Goal: Information Seeking & Learning: Learn about a topic

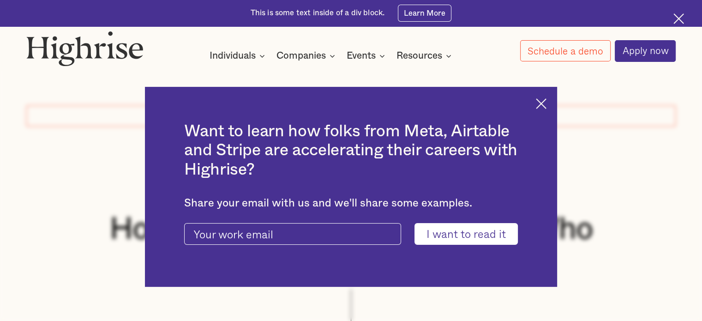
click at [678, 19] on img at bounding box center [678, 18] width 11 height 11
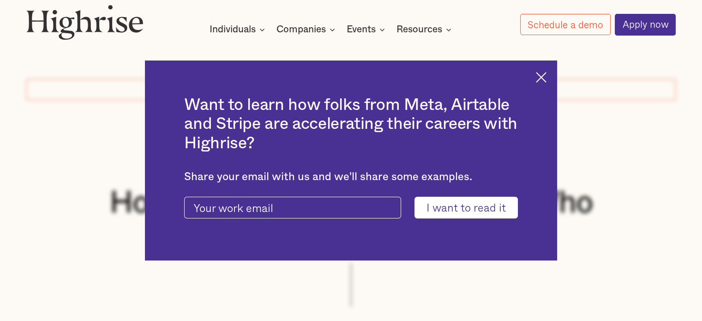
click at [550, 70] on div "Want to learn how folks from Meta, Airtable and Stripe are accelerating their c…" at bounding box center [351, 160] width 413 height 200
click at [546, 72] on img at bounding box center [541, 77] width 11 height 11
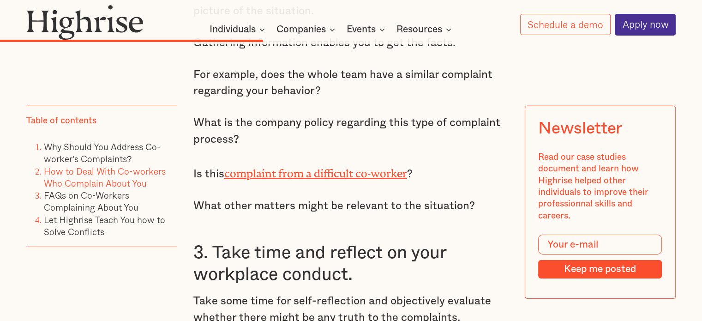
scroll to position [2954, 0]
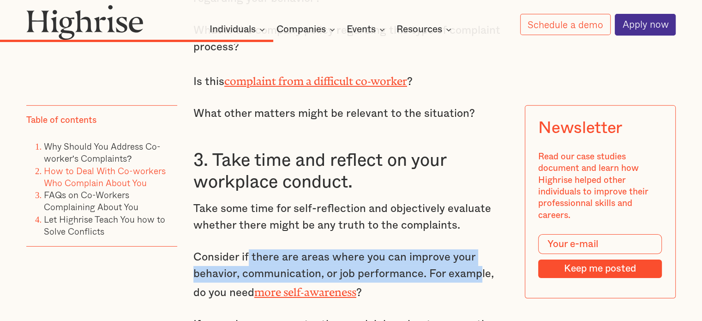
drag, startPoint x: 248, startPoint y: 250, endPoint x: 482, endPoint y: 267, distance: 234.6
click at [482, 267] on p "Consider if there are areas where you can improve your behavior, communication,…" at bounding box center [350, 275] width 315 height 52
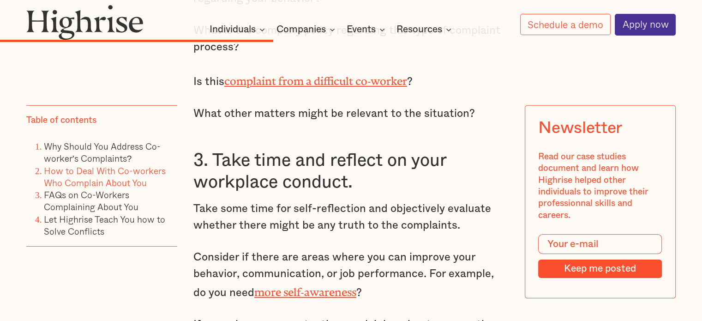
click at [458, 282] on p "Consider if there are areas where you can improve your behavior, communication,…" at bounding box center [350, 275] width 315 height 52
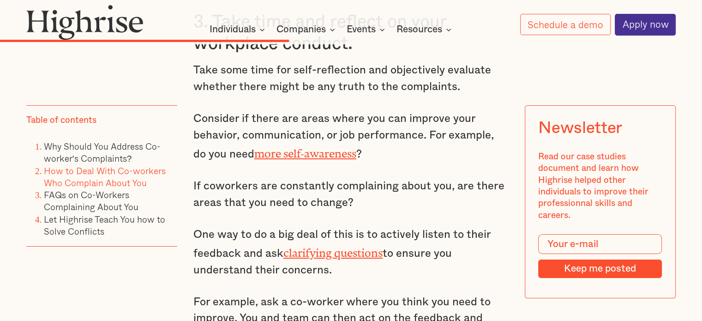
scroll to position [3277, 0]
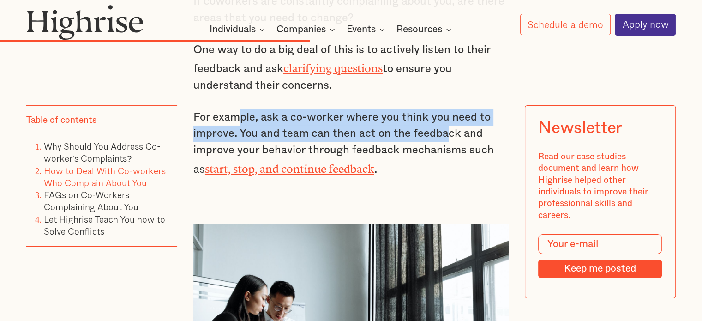
drag, startPoint x: 256, startPoint y: 110, endPoint x: 447, endPoint y: 129, distance: 192.0
click at [447, 129] on p "For example, ask a co-worker where you think you need to improve. You and team …" at bounding box center [350, 143] width 315 height 69
click at [331, 118] on p "For example, ask a co-worker where you think you need to improve. You and team …" at bounding box center [350, 143] width 315 height 69
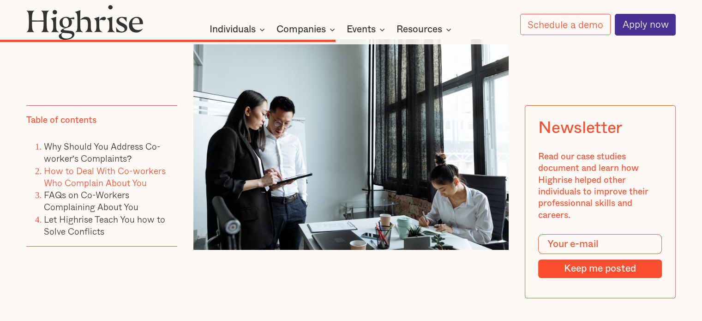
scroll to position [3692, 0]
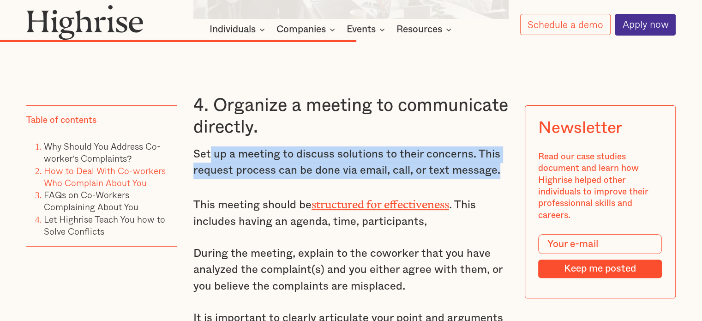
drag, startPoint x: 310, startPoint y: 169, endPoint x: 500, endPoint y: 164, distance: 190.2
click at [500, 164] on p "Set up a meeting to discuss solutions to their concerns. This request process c…" at bounding box center [350, 162] width 315 height 33
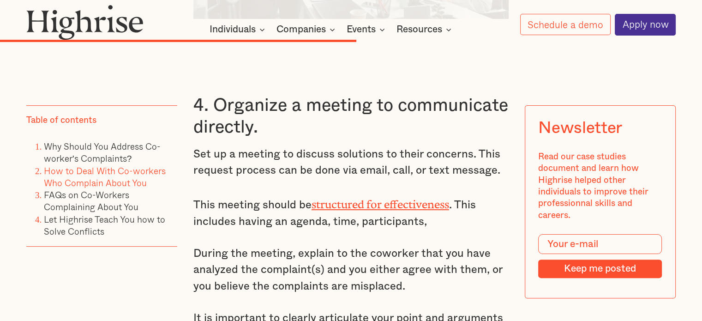
scroll to position [3784, 0]
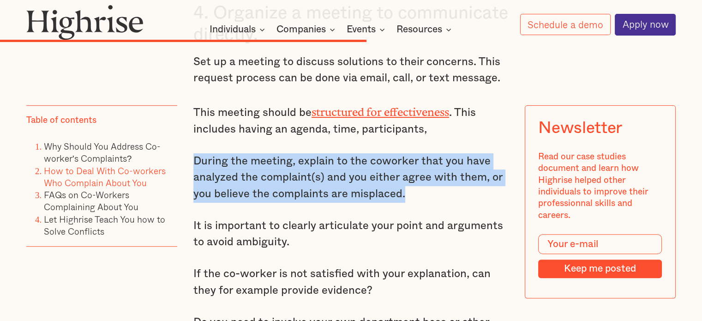
drag, startPoint x: 224, startPoint y: 163, endPoint x: 473, endPoint y: 187, distance: 250.8
click at [473, 187] on p "During the meeting, explain to the coworker that you have analyzed the complain…" at bounding box center [350, 177] width 315 height 49
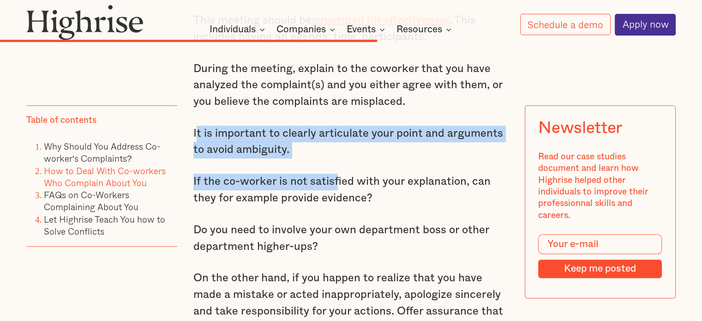
drag, startPoint x: 193, startPoint y: 122, endPoint x: 336, endPoint y: 157, distance: 146.3
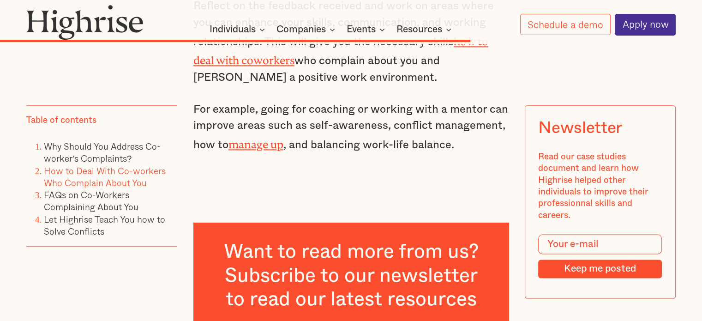
scroll to position [4430, 0]
